Goal: Information Seeking & Learning: Learn about a topic

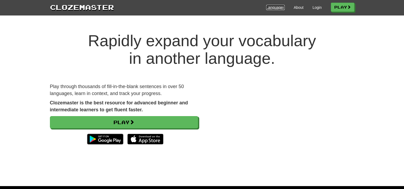
click at [273, 6] on link "Languages" at bounding box center [275, 7] width 18 height 5
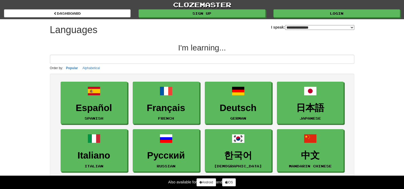
select select "*******"
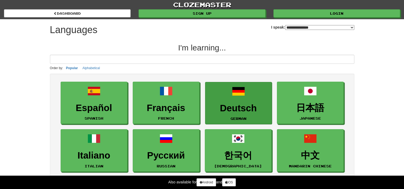
scroll to position [59, 0]
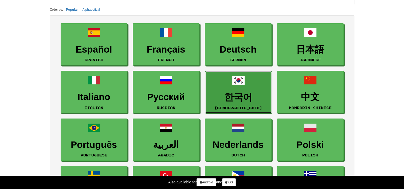
click at [217, 96] on h3 "한국어" at bounding box center [238, 97] width 61 height 10
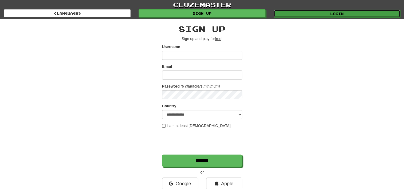
click at [296, 13] on link "Login" at bounding box center [337, 14] width 127 height 8
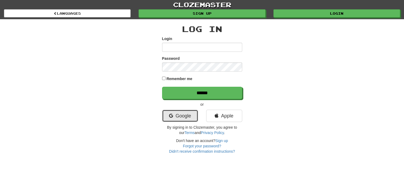
click at [179, 117] on link "Google" at bounding box center [180, 116] width 36 height 12
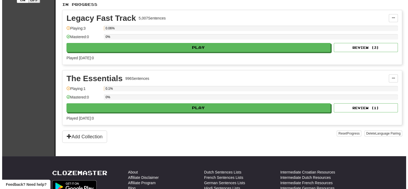
scroll to position [109, 0]
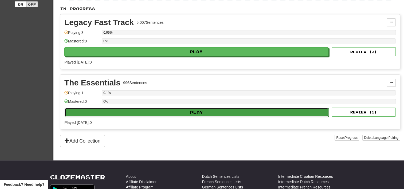
click at [219, 114] on button "Play" at bounding box center [197, 112] width 264 height 9
select select "**"
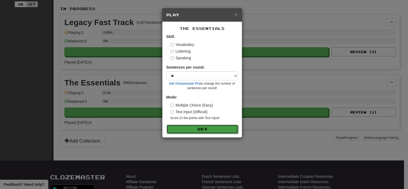
click at [204, 129] on button "Go" at bounding box center [203, 129] width 72 height 9
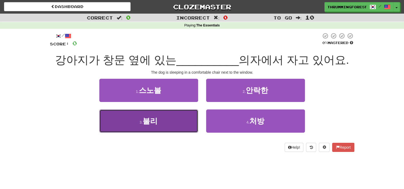
click at [181, 126] on button "3 . 불리" at bounding box center [148, 121] width 99 height 23
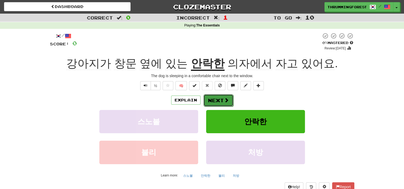
click at [220, 99] on button "Next" at bounding box center [219, 100] width 30 height 12
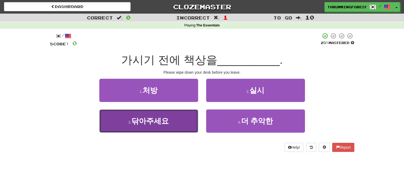
click at [166, 129] on button "3 . 닦아주세요" at bounding box center [148, 121] width 99 height 23
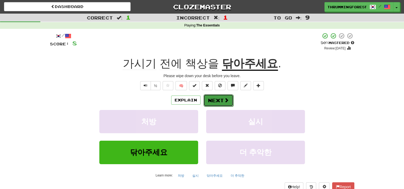
click at [215, 98] on button "Next" at bounding box center [219, 100] width 30 height 12
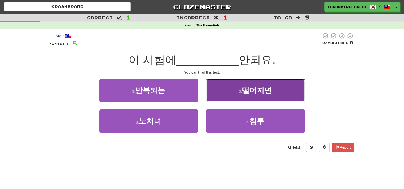
click at [228, 94] on button "2 . 떨어지면" at bounding box center [255, 90] width 99 height 23
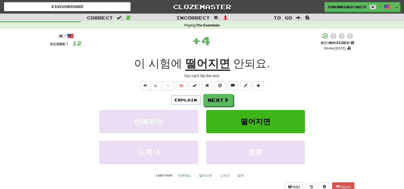
click at [210, 58] on u "떨어지면" at bounding box center [207, 64] width 45 height 14
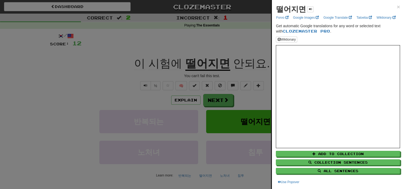
click at [254, 58] on div at bounding box center [202, 94] width 404 height 189
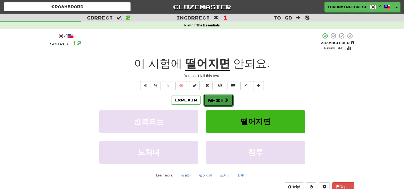
click at [225, 106] on button "Next" at bounding box center [219, 100] width 30 height 12
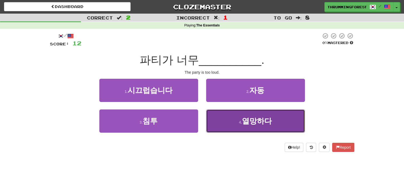
click at [240, 121] on small "4 ." at bounding box center [240, 122] width 3 height 4
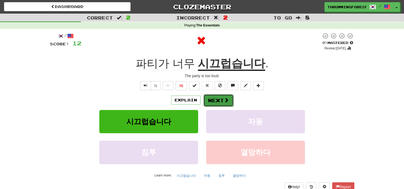
click at [215, 104] on button "Next" at bounding box center [219, 100] width 30 height 12
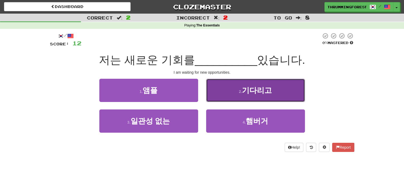
click at [258, 83] on button "2 . 기다리고" at bounding box center [255, 90] width 99 height 23
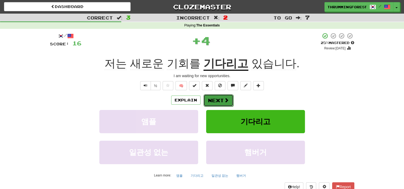
click at [214, 99] on button "Next" at bounding box center [219, 100] width 30 height 12
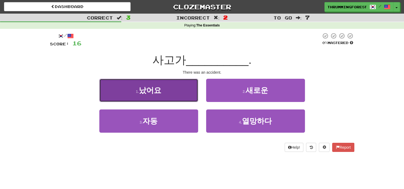
click at [179, 94] on button "1 . 났어요" at bounding box center [148, 90] width 99 height 23
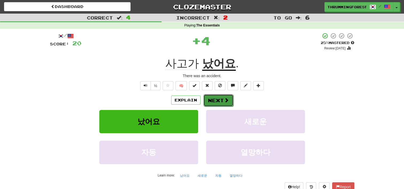
click at [219, 98] on button "Next" at bounding box center [219, 100] width 30 height 12
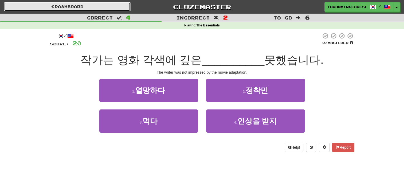
click at [63, 7] on link "Dashboard" at bounding box center [67, 6] width 127 height 9
